Goal: Complete application form

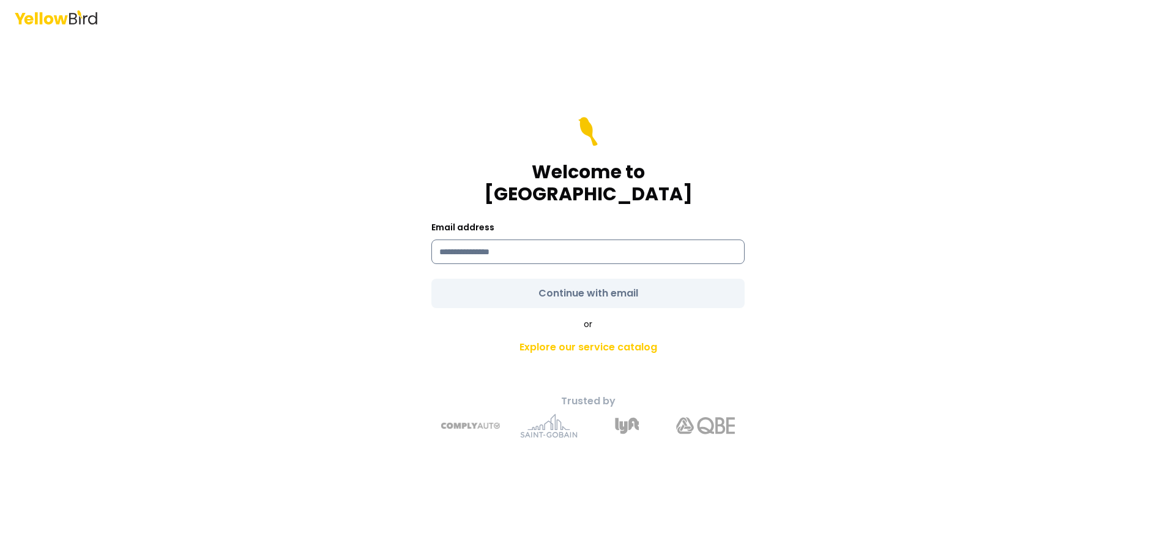
click at [569, 239] on input at bounding box center [588, 251] width 313 height 24
type input "**********"
click at [506, 244] on input at bounding box center [588, 251] width 313 height 24
type input "**********"
